Goal: Task Accomplishment & Management: Manage account settings

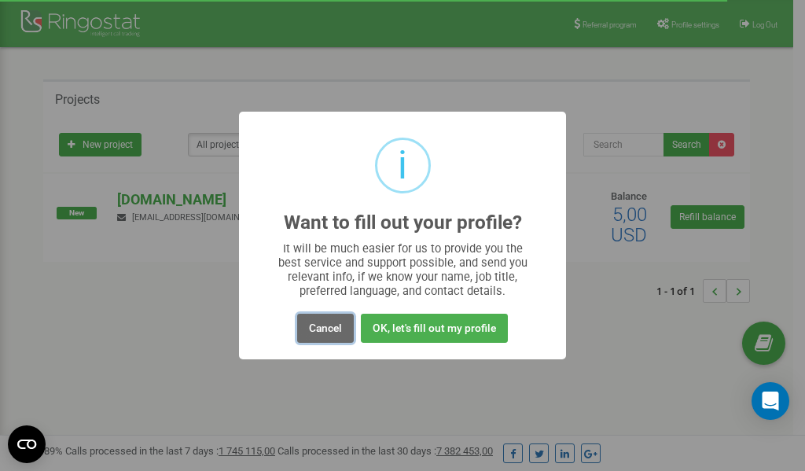
click at [329, 330] on button "Cancel" at bounding box center [325, 328] width 57 height 29
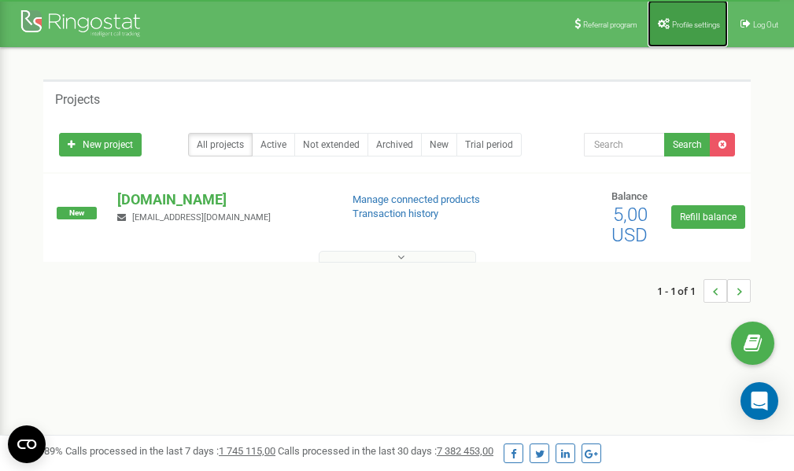
click at [686, 24] on span "Profile settings" at bounding box center [696, 24] width 48 height 9
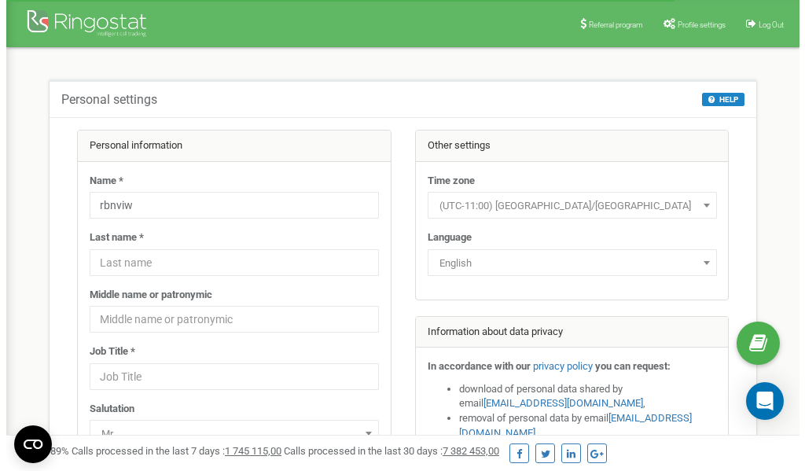
scroll to position [79, 0]
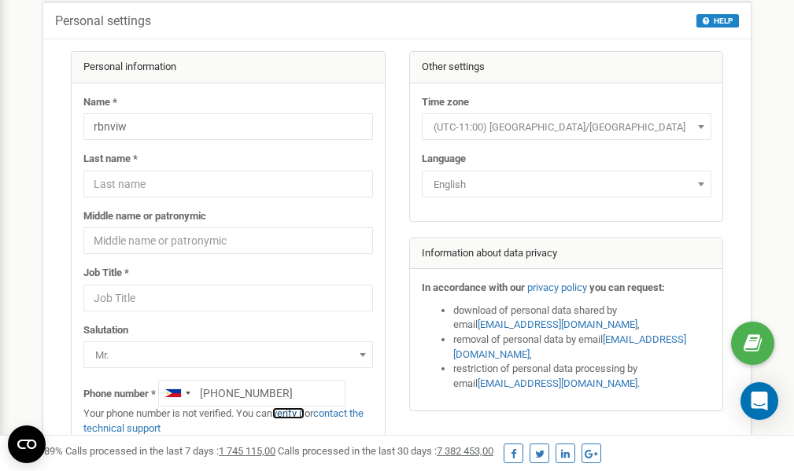
click at [297, 412] on link "verify it" at bounding box center [288, 413] width 32 height 12
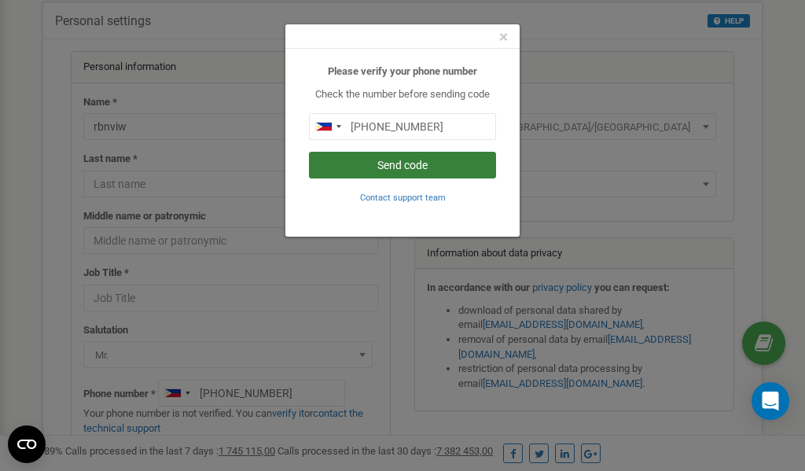
click at [392, 163] on button "Send code" at bounding box center [402, 165] width 187 height 27
